Goal: Task Accomplishment & Management: Manage account settings

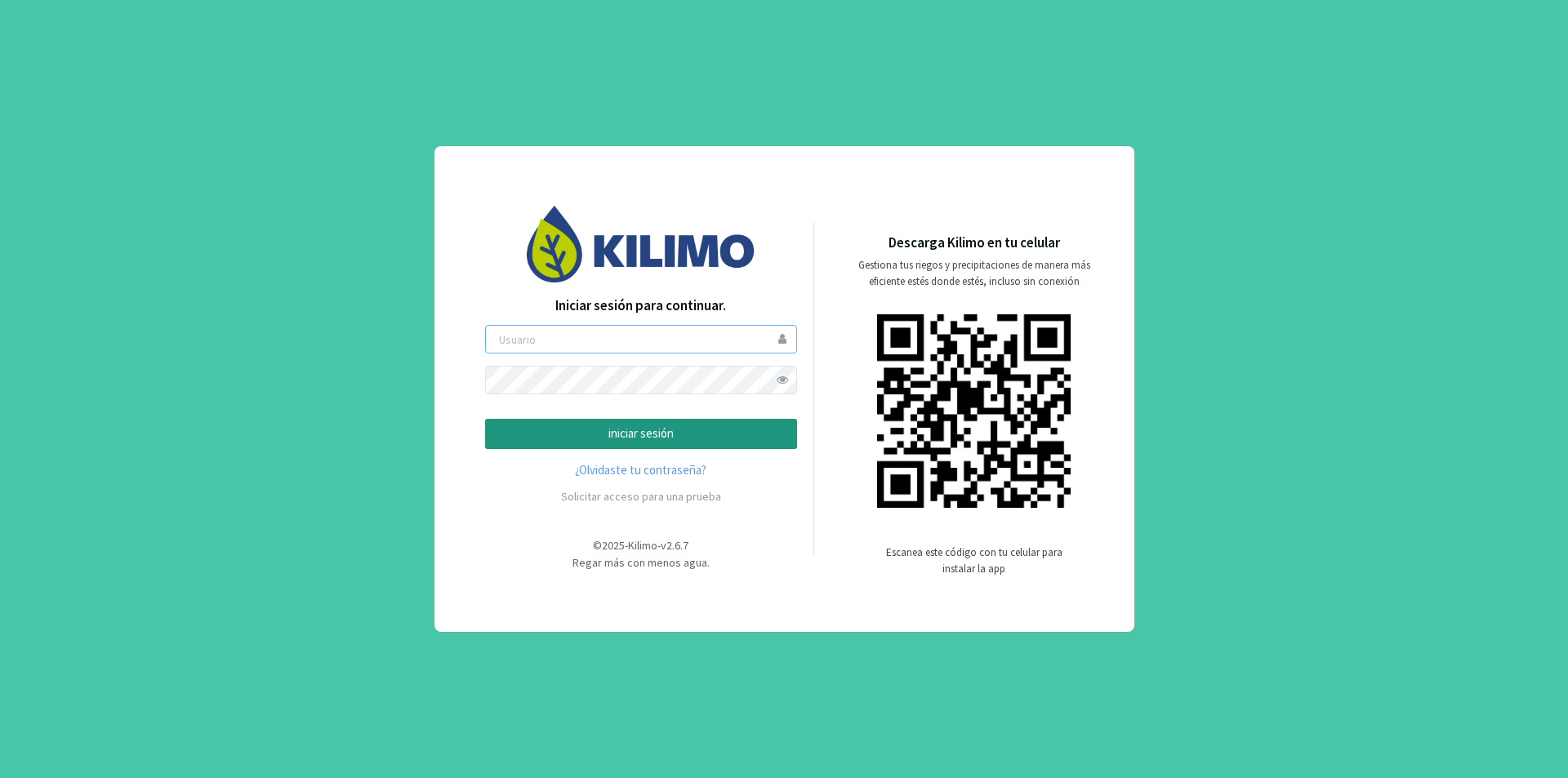
type input "lamili"
click at [662, 428] on p "iniciar sesión" at bounding box center [641, 433] width 284 height 18
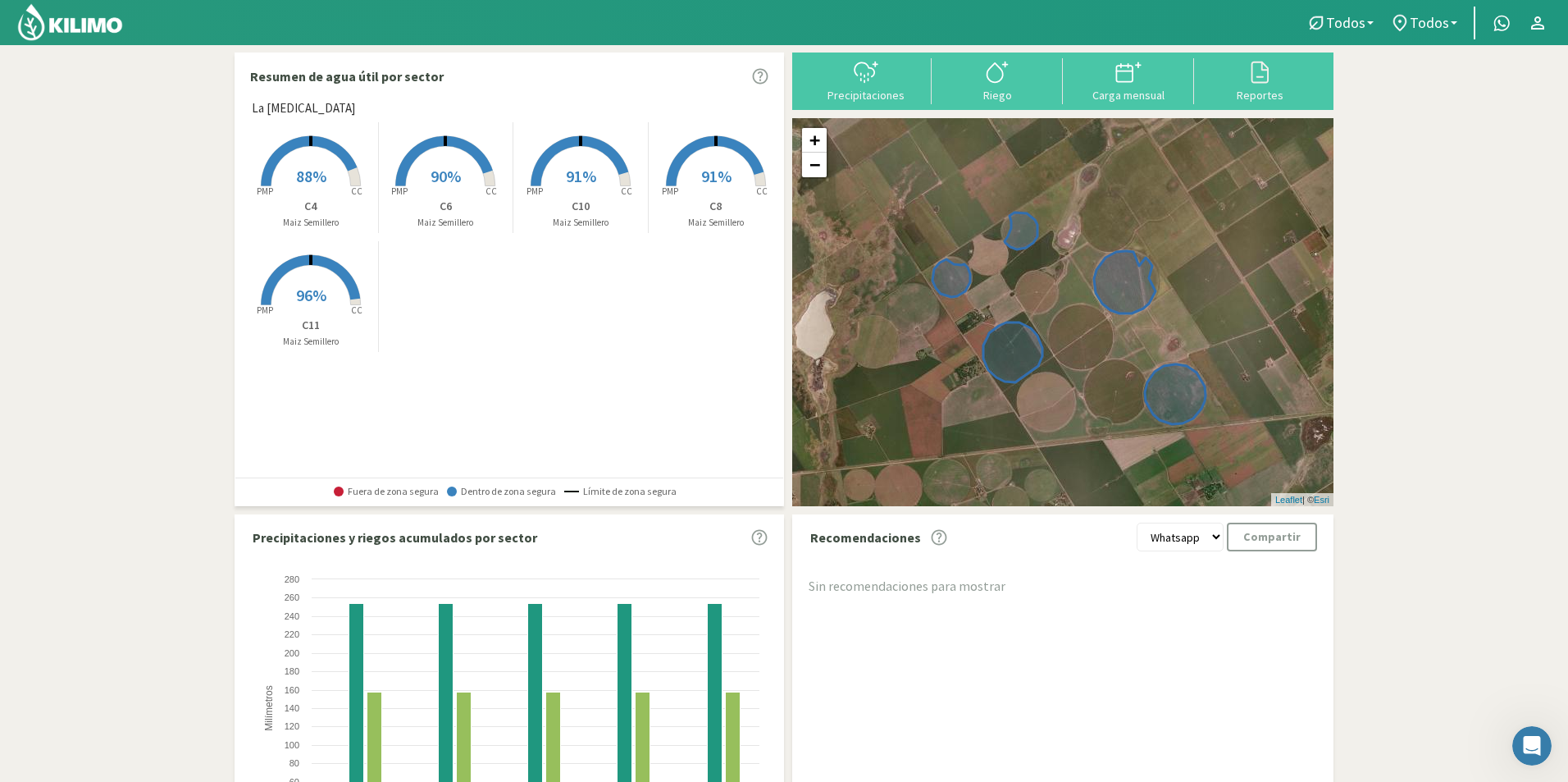
click at [449, 173] on span "90%" at bounding box center [446, 176] width 31 height 20
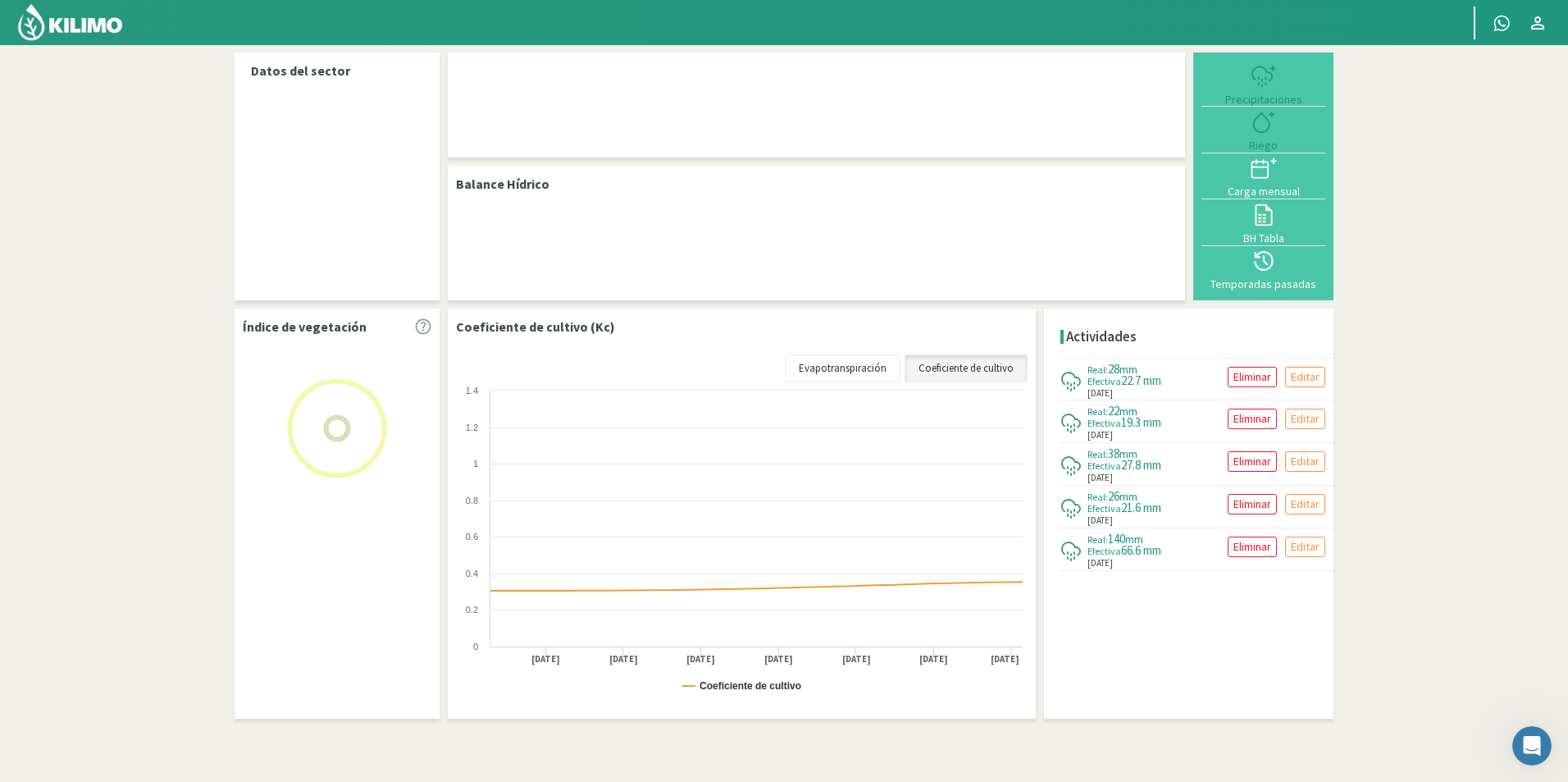
select select "3: Object"
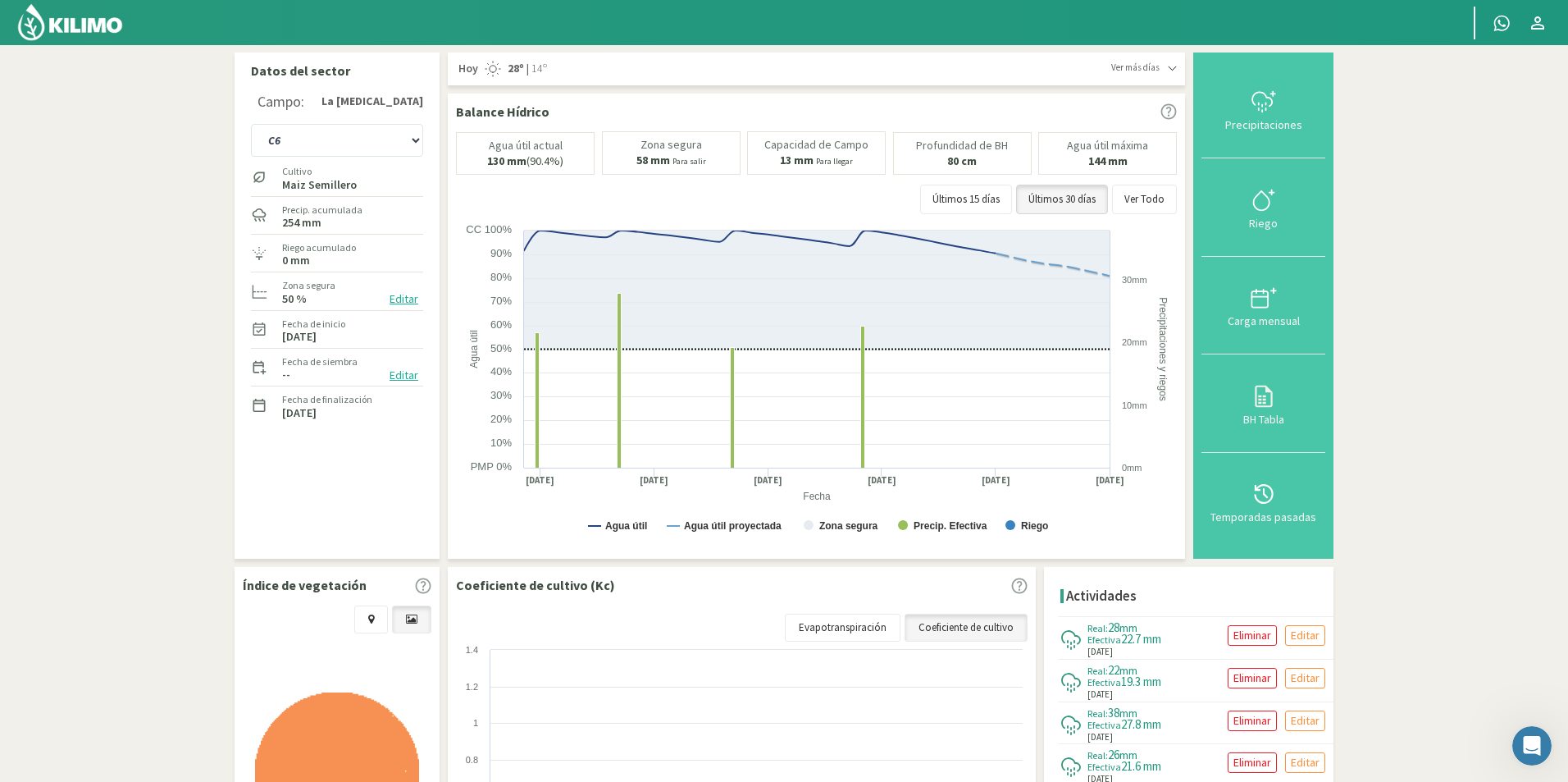
click at [404, 373] on button "Editar" at bounding box center [404, 375] width 39 height 19
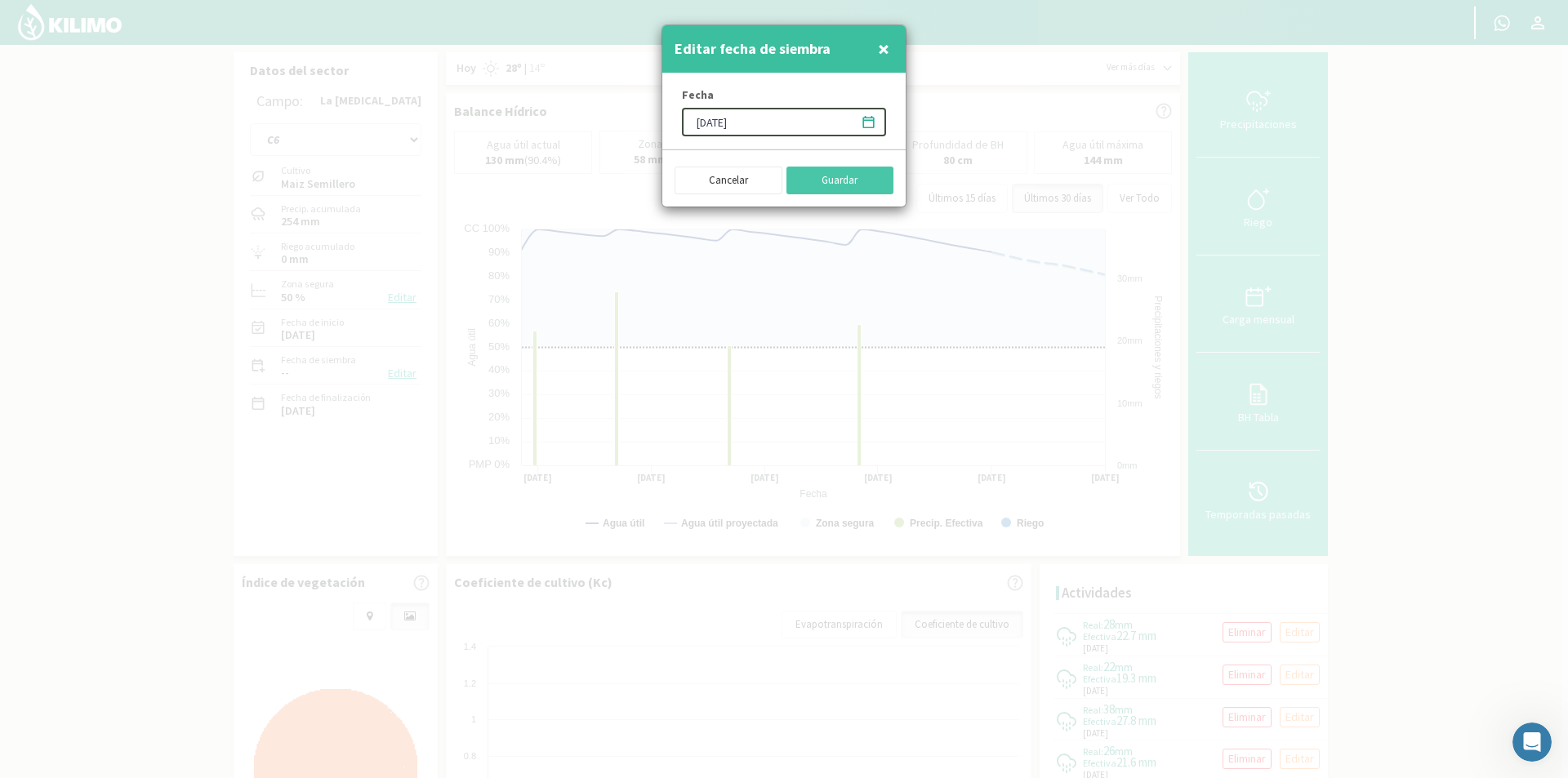
click at [870, 122] on icon at bounding box center [868, 122] width 16 height 16
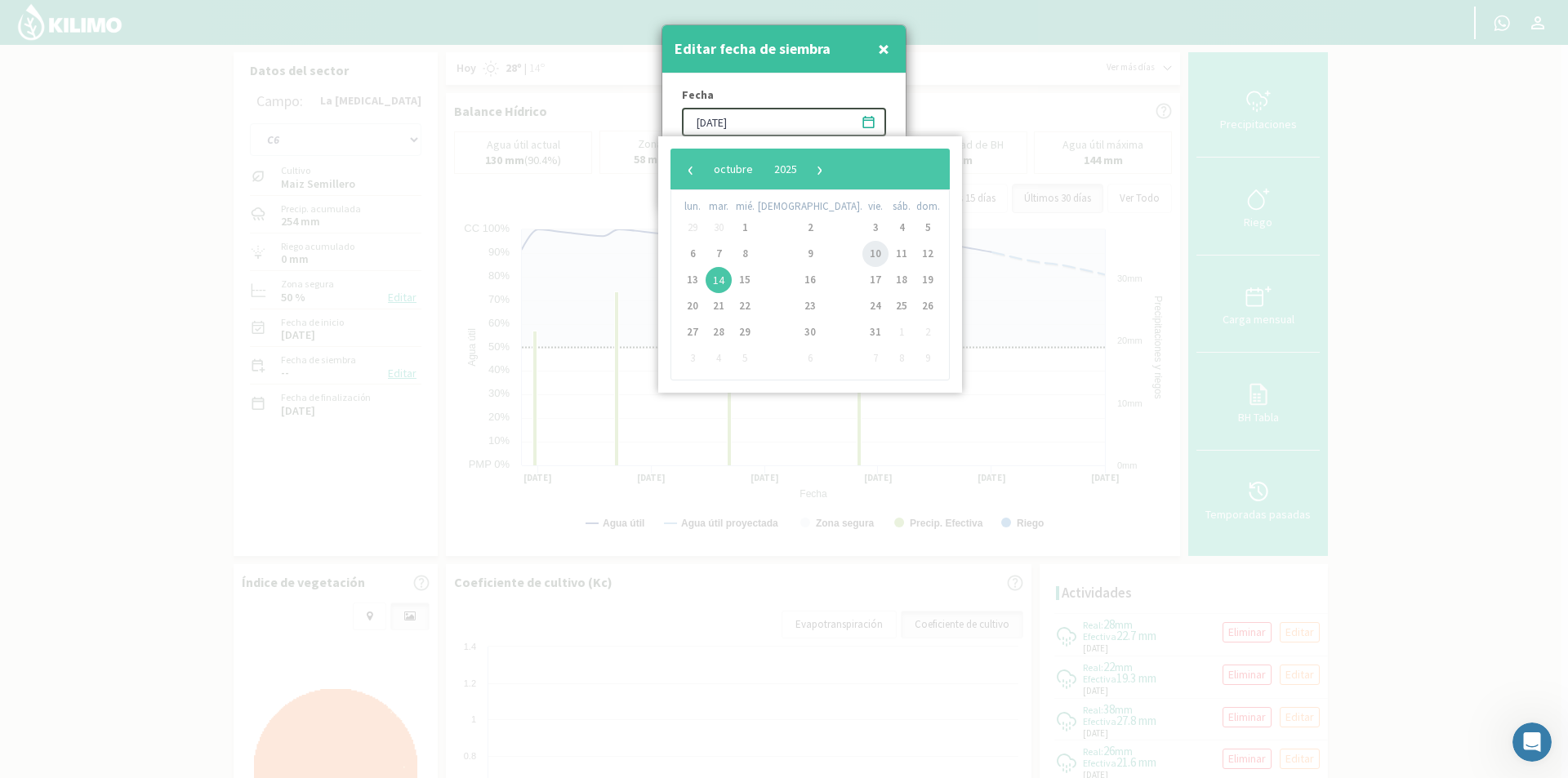
click at [863, 255] on span "10" at bounding box center [876, 254] width 26 height 26
type input "[DATE]"
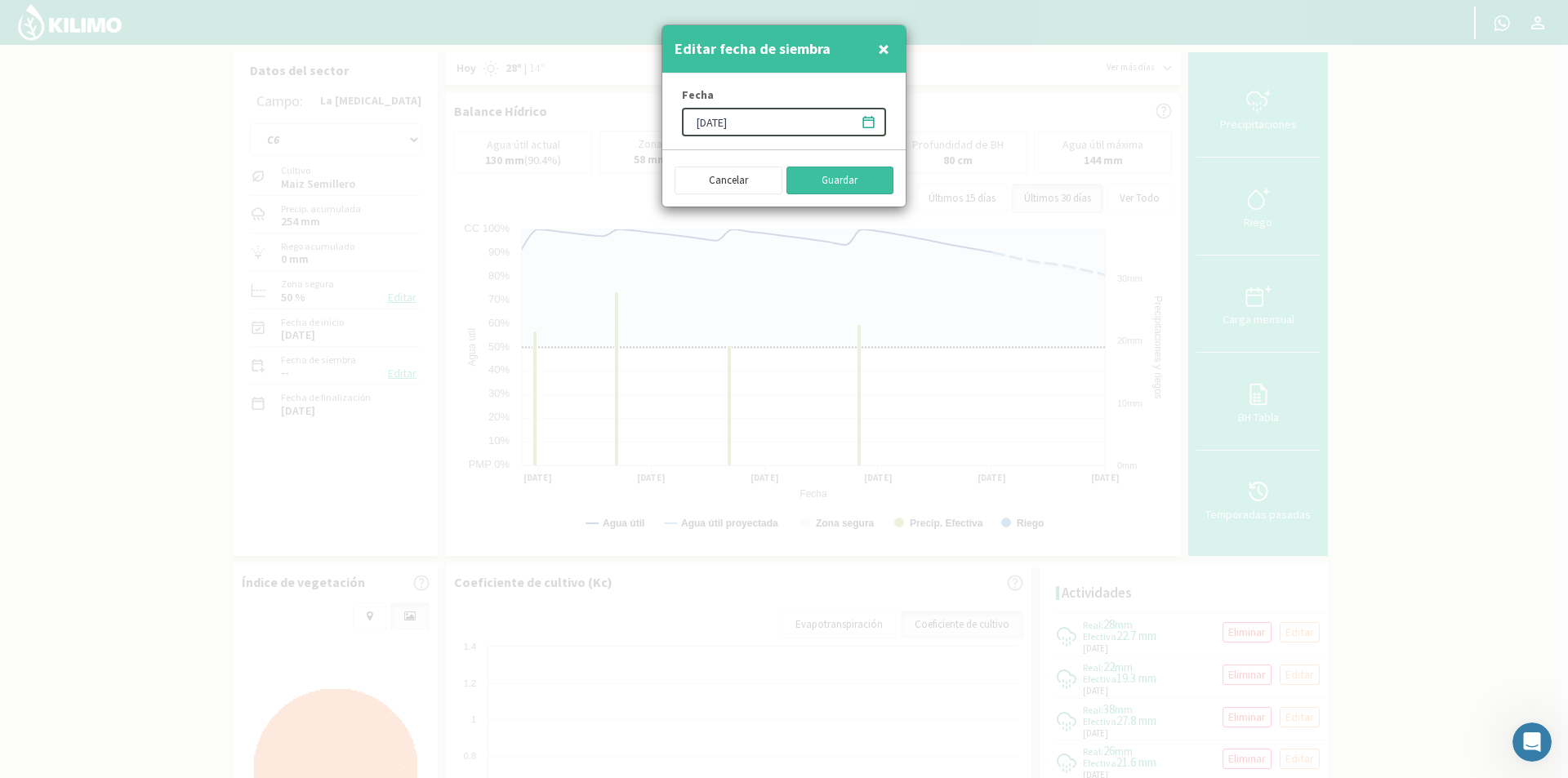
click at [822, 179] on button "Guardar" at bounding box center [840, 180] width 108 height 28
